Goal: Transaction & Acquisition: Download file/media

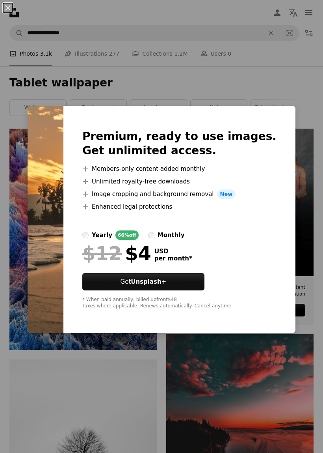
scroll to position [6447, 0]
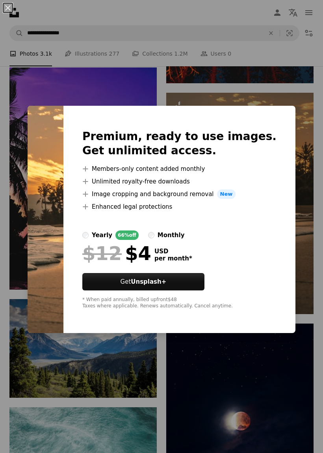
click at [313, 258] on div "An X shape Premium, ready to use images. Get unlimited access. A plus sign Memb…" at bounding box center [161, 226] width 323 height 453
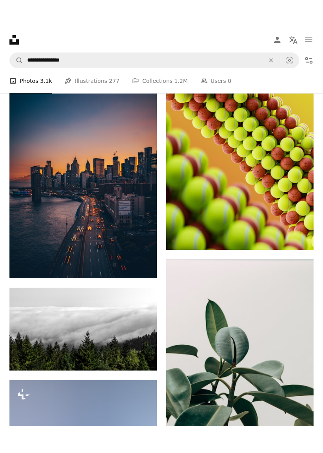
scroll to position [16295, 0]
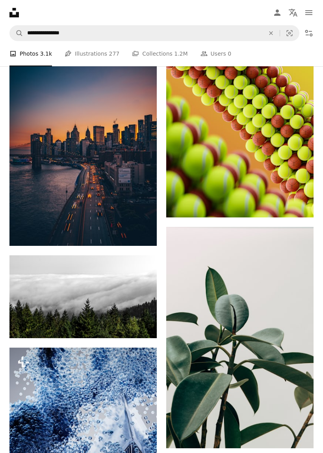
click at [30, 143] on img at bounding box center [82, 134] width 147 height 221
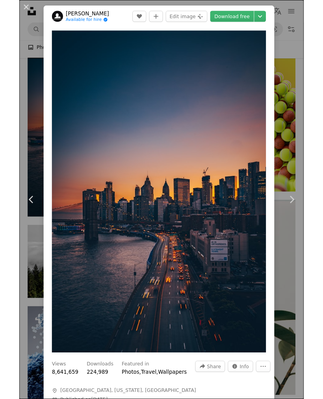
scroll to position [11142, 0]
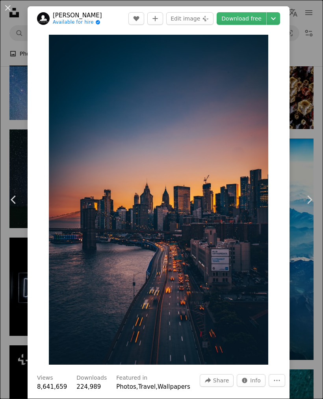
click at [7, 9] on button "An X shape" at bounding box center [7, 7] width 9 height 9
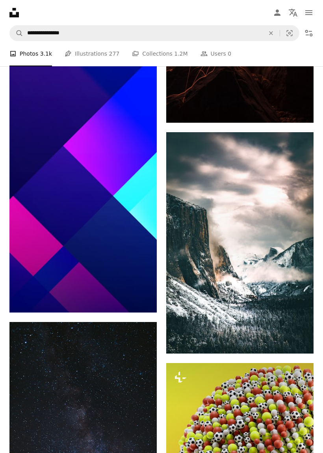
scroll to position [24721, 0]
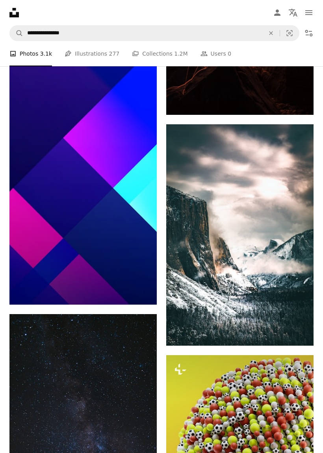
click at [30, 98] on img at bounding box center [82, 177] width 147 height 253
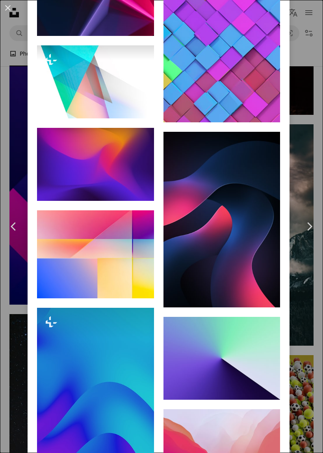
scroll to position [1884, 0]
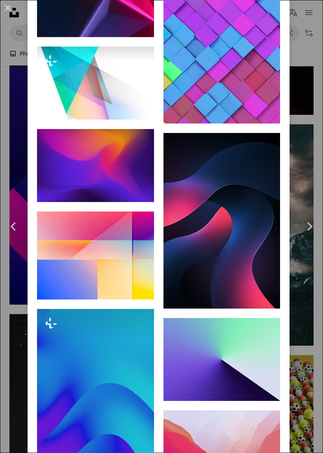
click at [247, 249] on img at bounding box center [222, 220] width 117 height 175
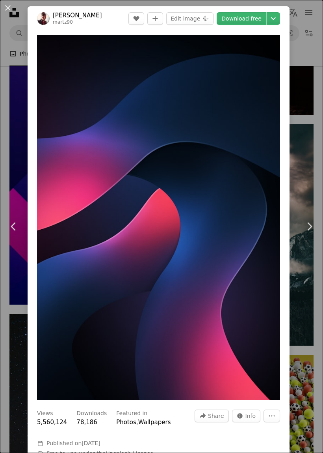
click at [279, 19] on icon "Chevron down" at bounding box center [273, 18] width 13 height 9
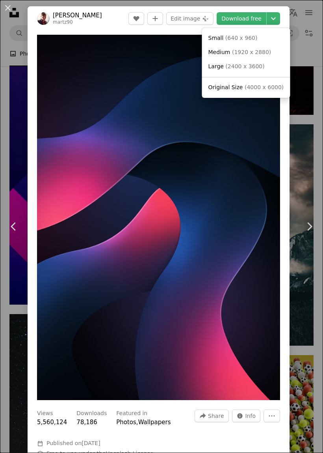
click at [270, 88] on span "( 4000 x 6000 )" at bounding box center [264, 87] width 39 height 6
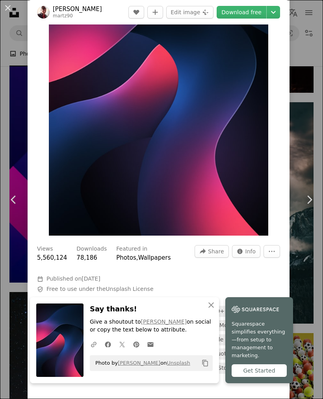
scroll to position [259, 0]
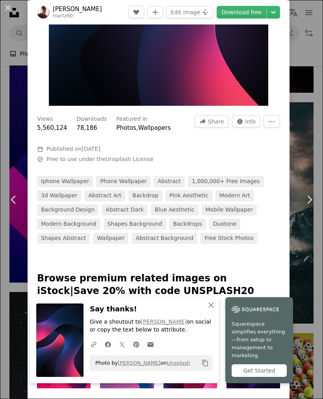
click at [213, 310] on icon "An X shape" at bounding box center [211, 304] width 9 height 9
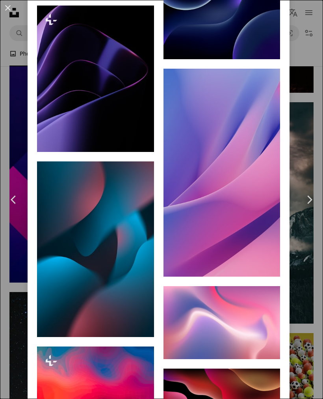
scroll to position [1052, 0]
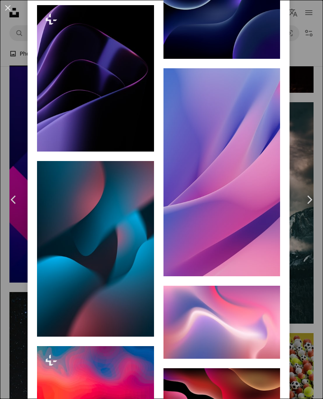
click at [140, 286] on img at bounding box center [95, 248] width 117 height 175
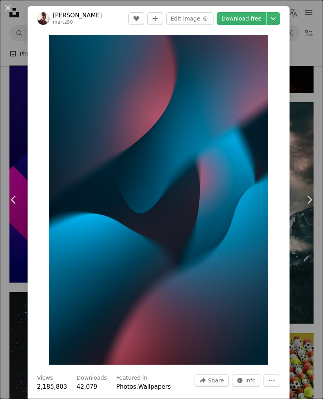
click at [276, 19] on icon "Choose download size" at bounding box center [273, 18] width 5 height 3
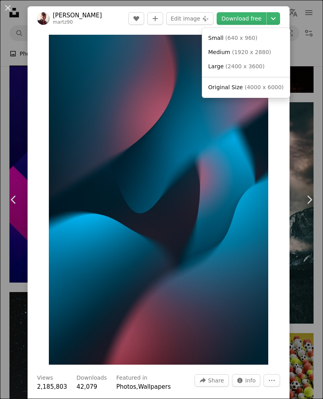
click at [268, 87] on span "( 4000 x 6000 )" at bounding box center [264, 87] width 39 height 6
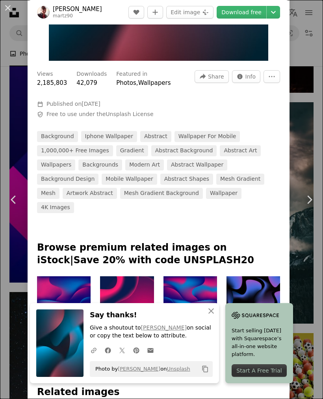
scroll to position [326, 0]
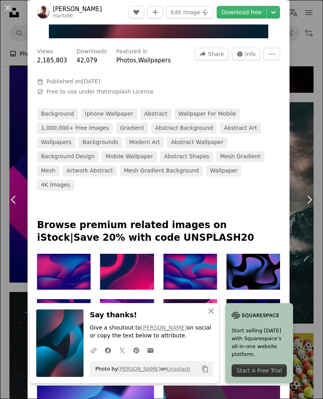
click at [213, 314] on icon "button" at bounding box center [212, 311] width 6 height 6
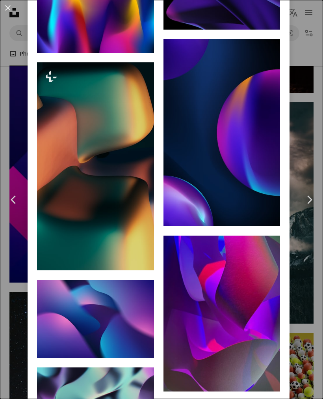
scroll to position [1345, 0]
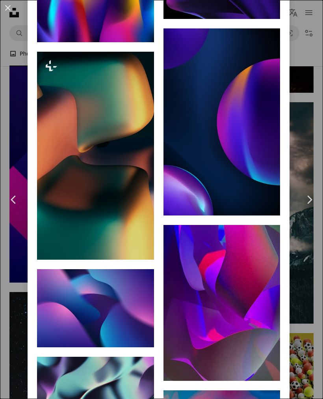
click at [63, 99] on img at bounding box center [95, 156] width 117 height 208
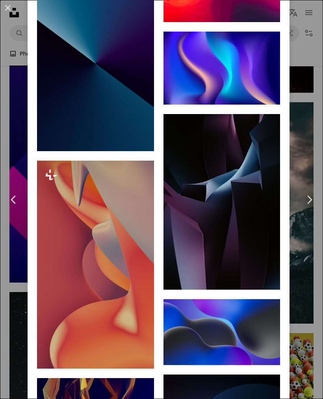
scroll to position [1813, 0]
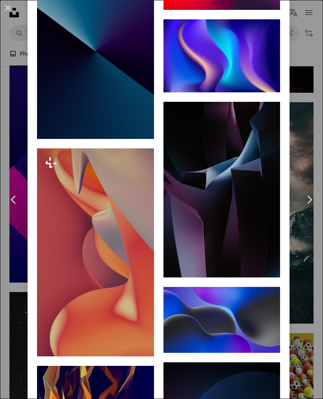
click at [47, 66] on img at bounding box center [95, 51] width 117 height 175
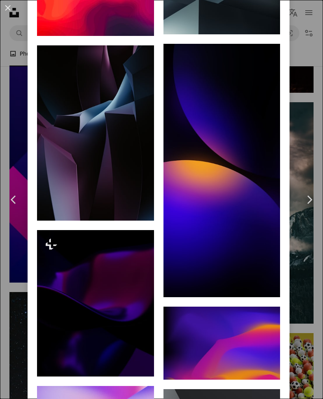
scroll to position [3625, 0]
